Goal: Information Seeking & Learning: Understand process/instructions

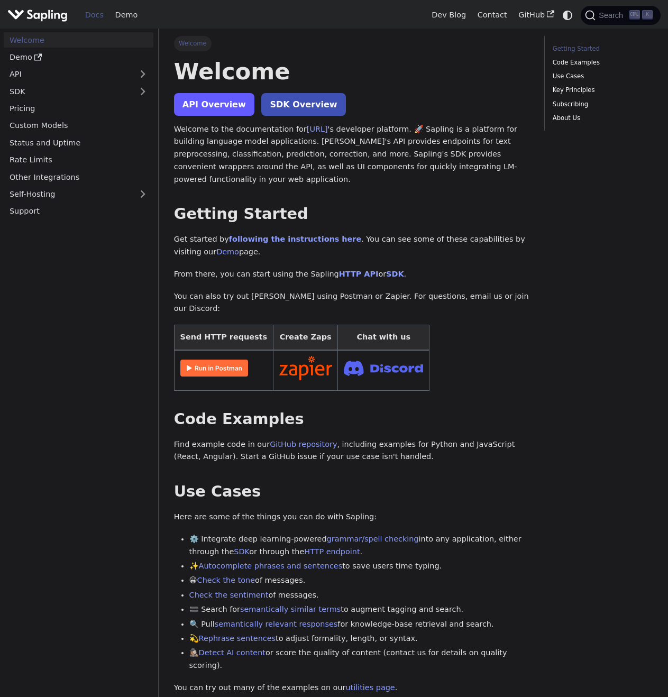
click at [229, 96] on link "API Overview" at bounding box center [214, 104] width 80 height 23
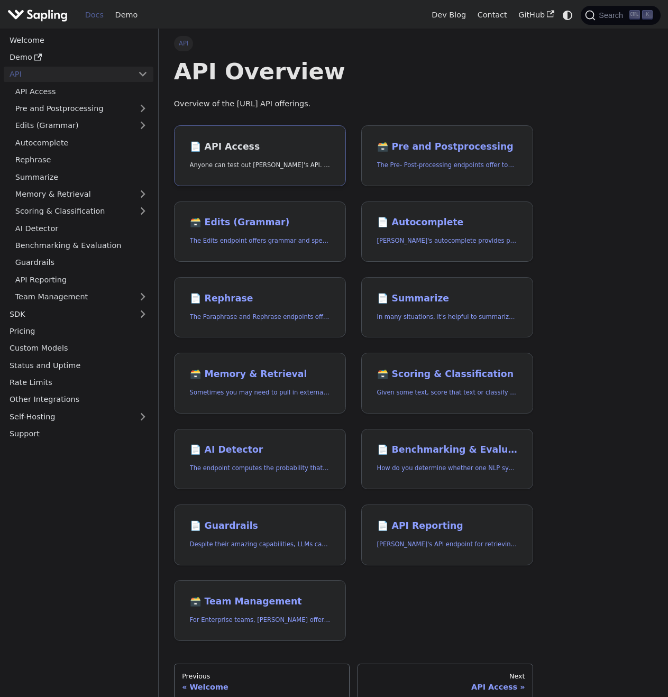
click at [250, 149] on h2 "📄️ API Access" at bounding box center [260, 147] width 141 height 12
